Goal: Information Seeking & Learning: Understand process/instructions

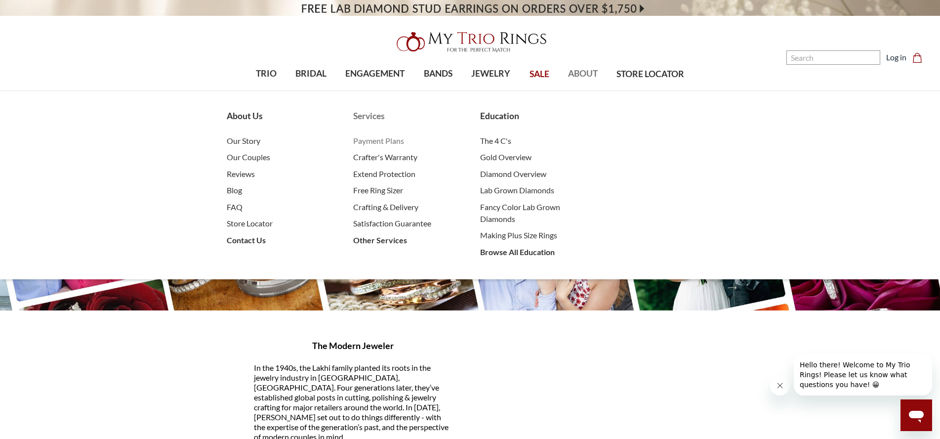
click at [384, 138] on span "Payment Plans" at bounding box center [406, 141] width 107 height 12
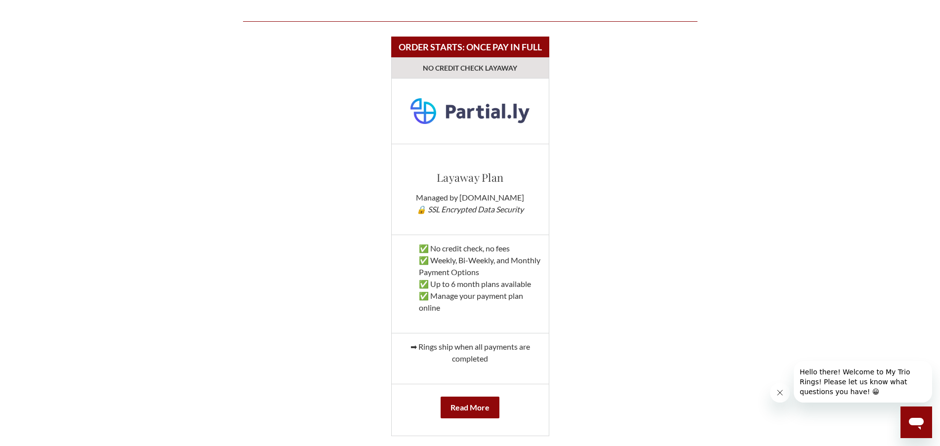
scroll to position [1037, 0]
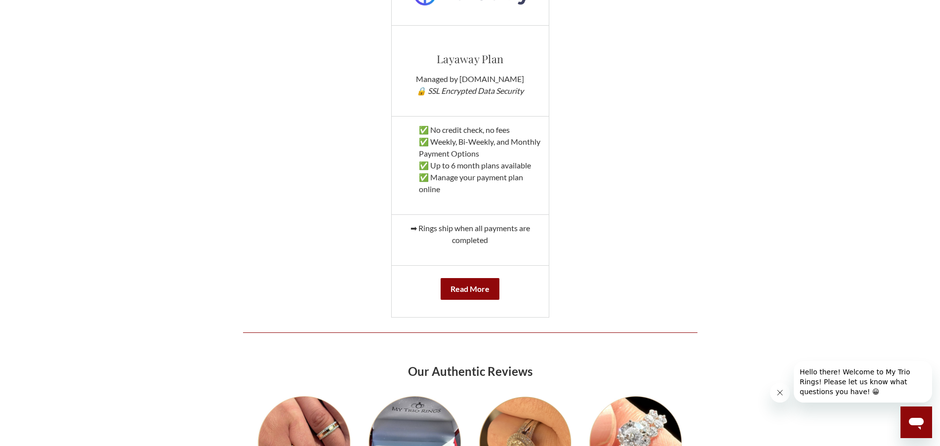
click at [439, 275] on div "Read More" at bounding box center [470, 291] width 142 height 37
click at [469, 291] on b "Read More" at bounding box center [469, 288] width 39 height 9
